Goal: Check status: Check status

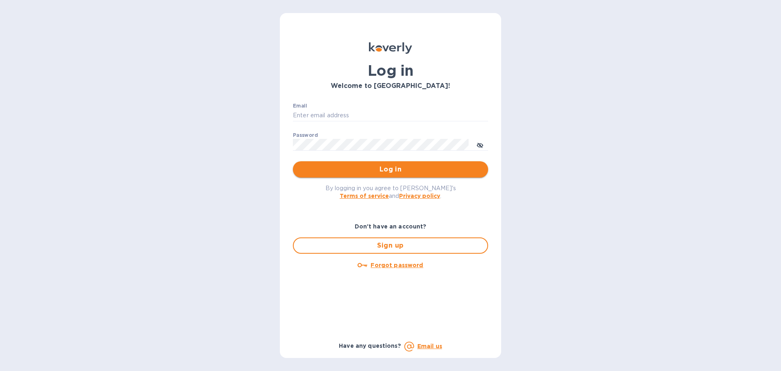
type input "rta@ecs.one"
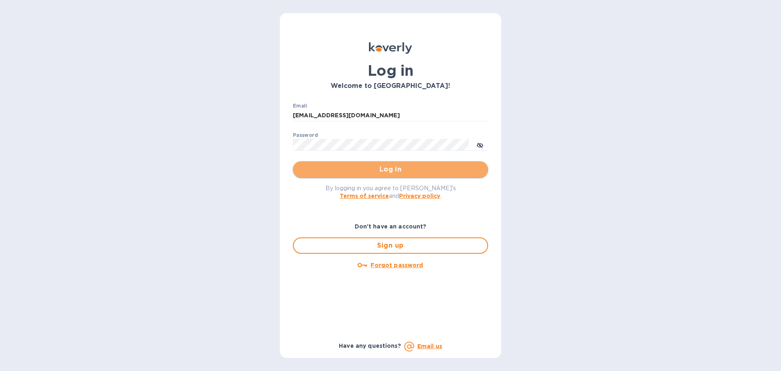
click at [409, 175] on button "Log in" at bounding box center [390, 169] width 195 height 16
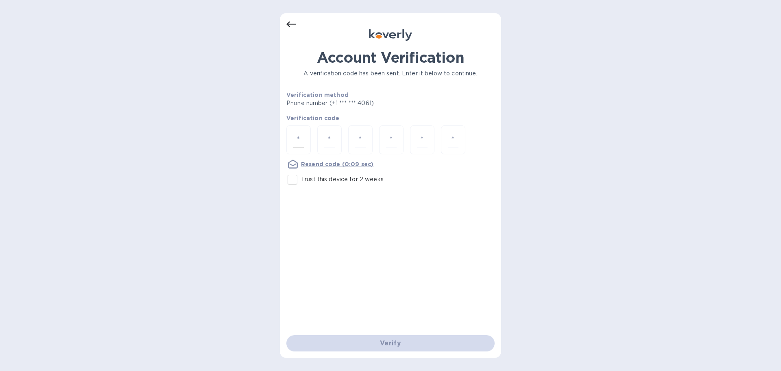
click at [292, 138] on div at bounding box center [298, 139] width 24 height 29
type input "4"
type input "7"
type input "8"
type input "5"
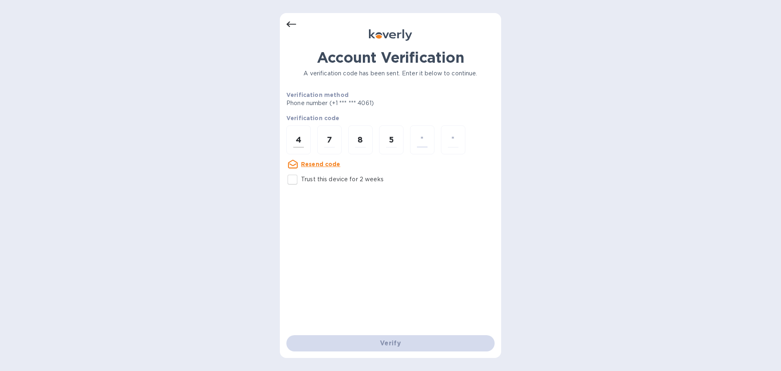
type input "3"
type input "0"
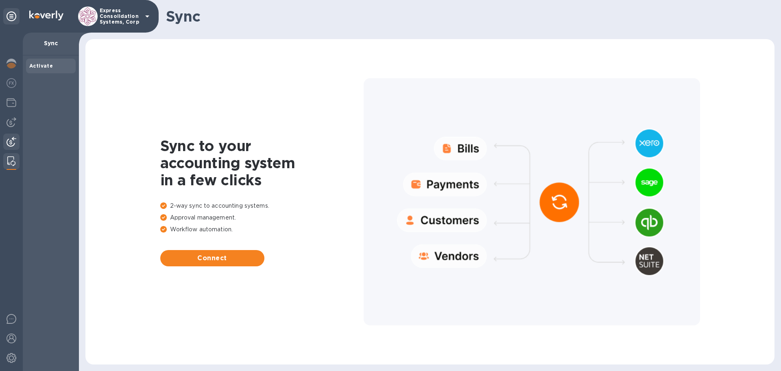
click at [9, 140] on img at bounding box center [12, 142] width 10 height 10
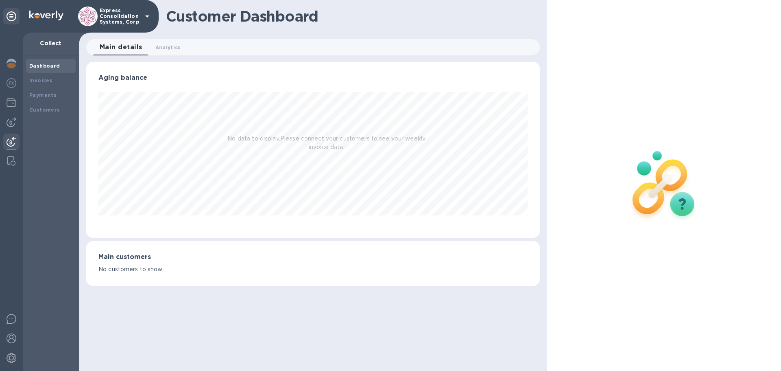
scroll to position [176, 453]
click at [11, 122] on img at bounding box center [12, 122] width 10 height 10
click at [9, 140] on img at bounding box center [12, 142] width 10 height 10
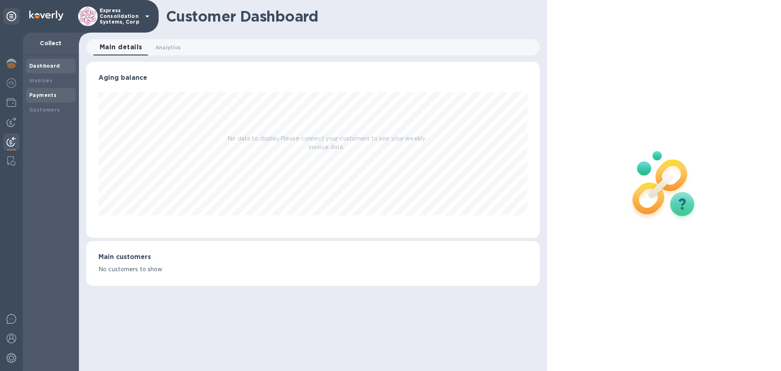
click at [51, 96] on b "Payments" at bounding box center [42, 95] width 27 height 6
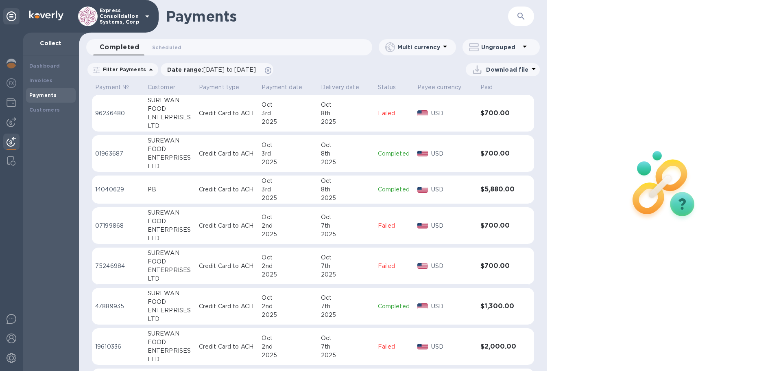
click at [52, 92] on b "Payments" at bounding box center [42, 95] width 27 height 6
